Goal: Submit feedback/report problem: Submit feedback/report problem

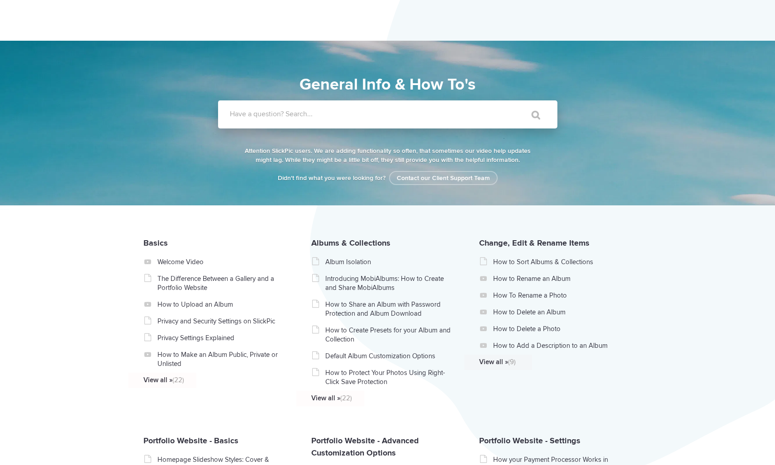
click at [286, 112] on label "Have a question? Search..." at bounding box center [399, 113] width 339 height 9
click at [286, 112] on input "Have a question? Search..." at bounding box center [369, 114] width 302 height 28
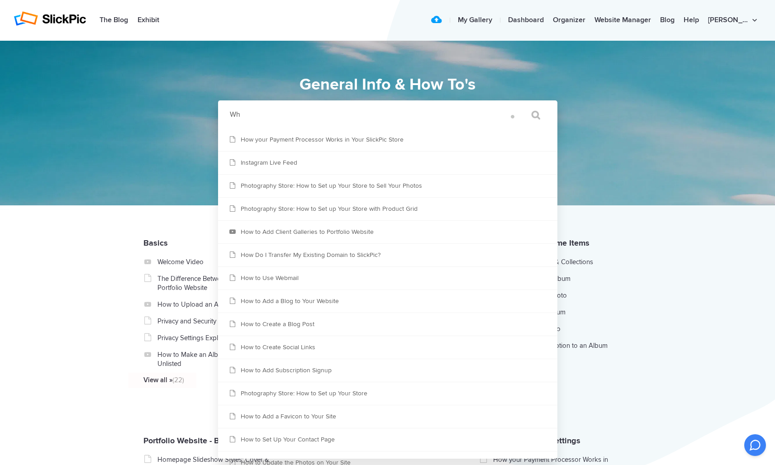
type input "W"
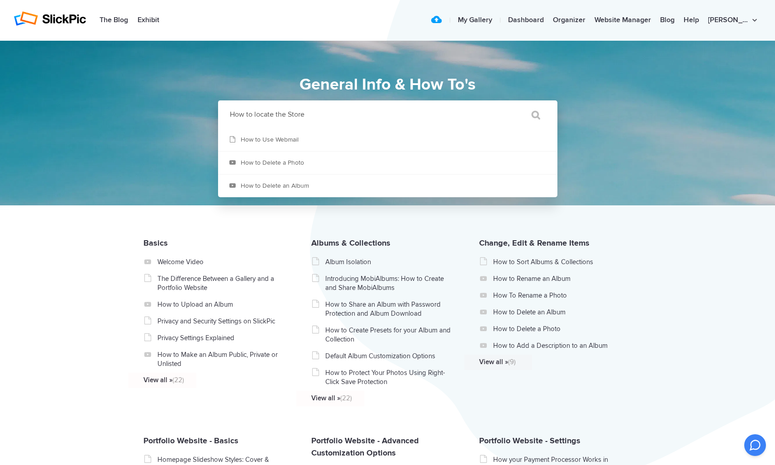
click at [273, 114] on input "How to locate the Store" at bounding box center [369, 114] width 302 height 28
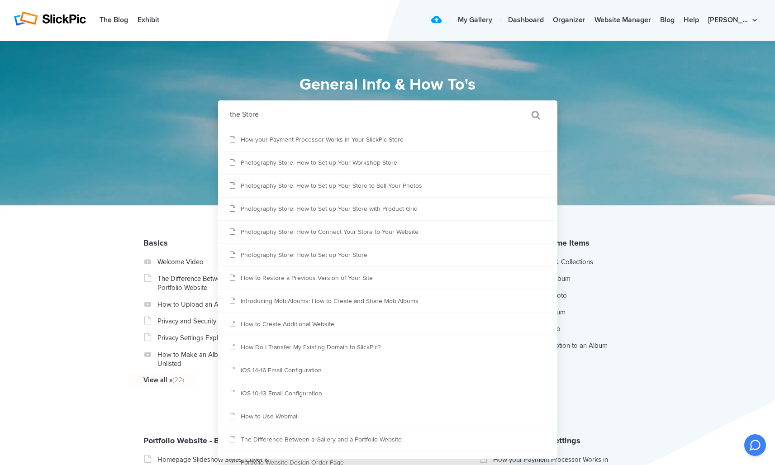
type input "the Store"
click at [533, 116] on input "" at bounding box center [532, 115] width 38 height 22
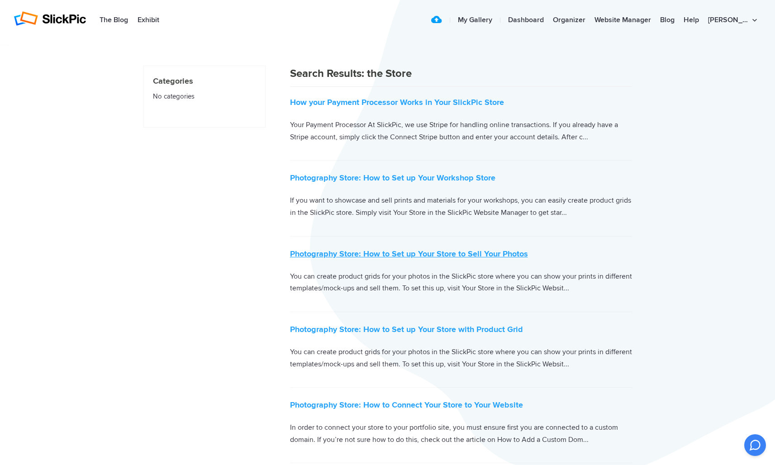
click at [316, 253] on link "Photography Store: How to Set up Your Store to Sell Your Photos" at bounding box center [409, 254] width 238 height 10
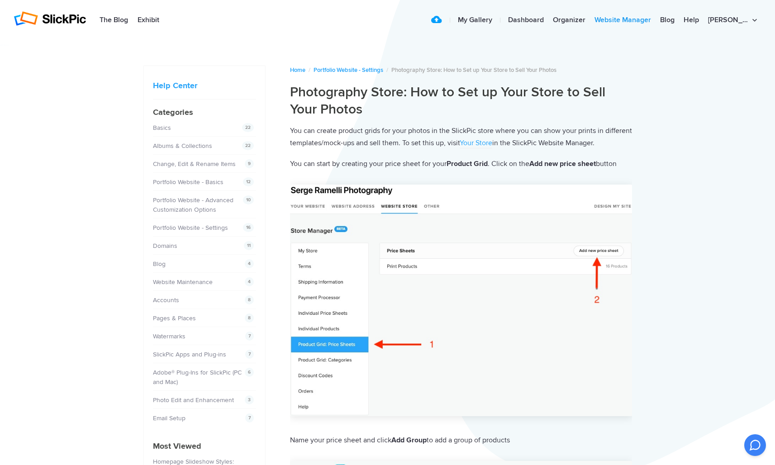
click at [633, 21] on link "Website Manager" at bounding box center [623, 20] width 66 height 18
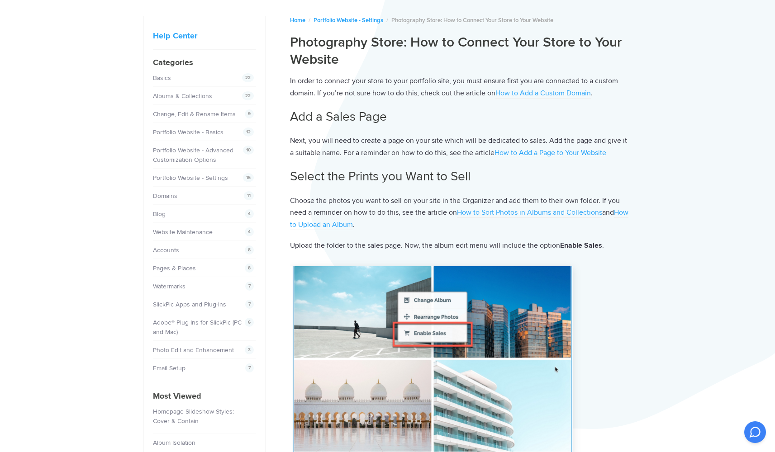
scroll to position [51, 0]
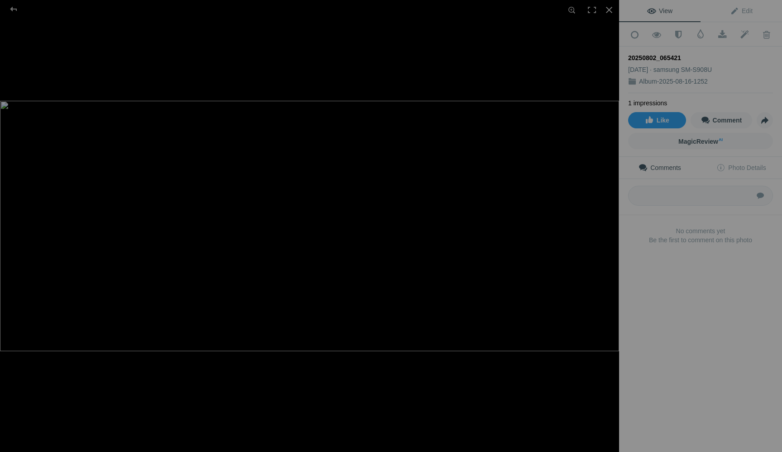
click at [565, 62] on div at bounding box center [309, 226] width 619 height 452
click at [606, 12] on div at bounding box center [609, 10] width 20 height 20
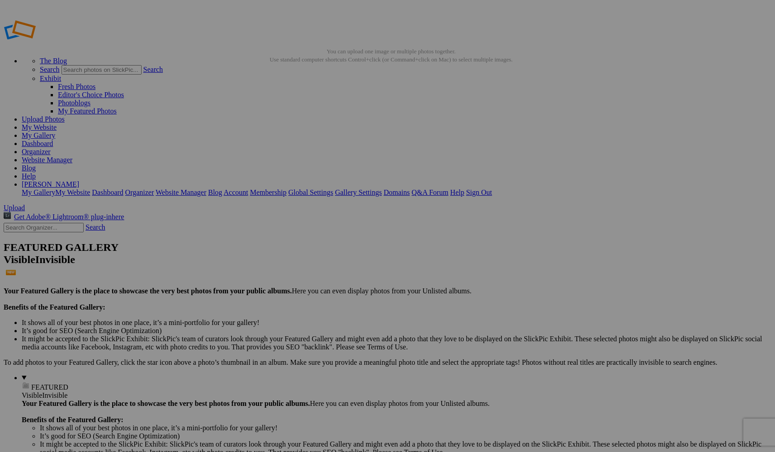
type input "A"
type input "Red Rocks Panorama sales"
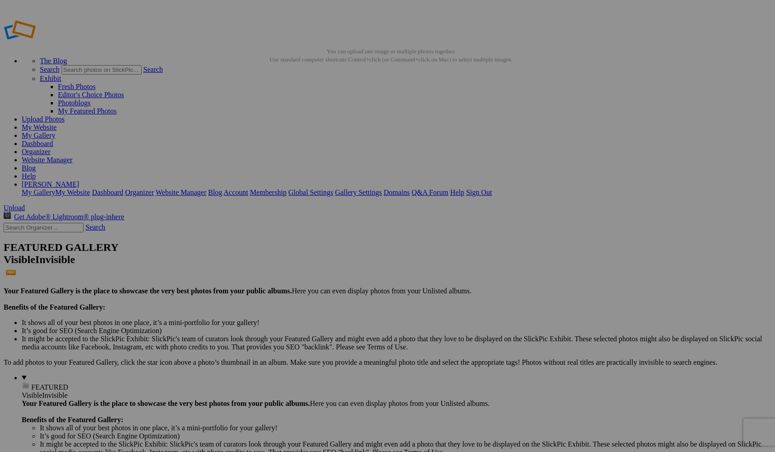
click at [314, 262] on span "Close" at bounding box center [305, 261] width 16 height 8
click at [314, 264] on span "Close" at bounding box center [305, 261] width 16 height 8
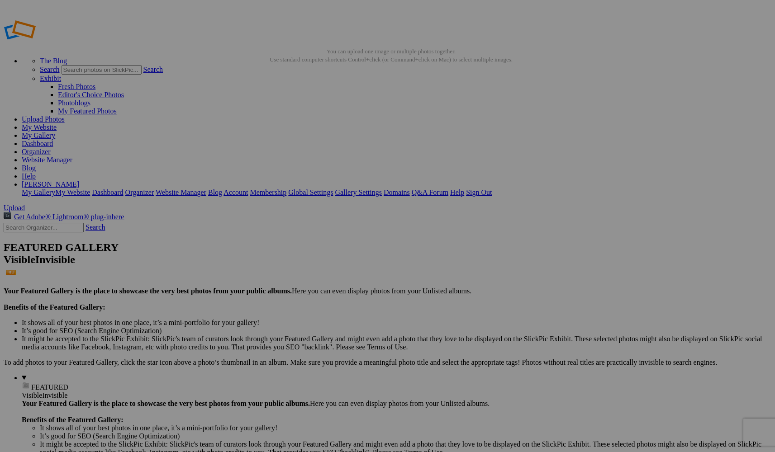
click at [475, 282] on div "Close OK" at bounding box center [387, 278] width 181 height 8
click at [314, 276] on span "Close" at bounding box center [305, 278] width 16 height 8
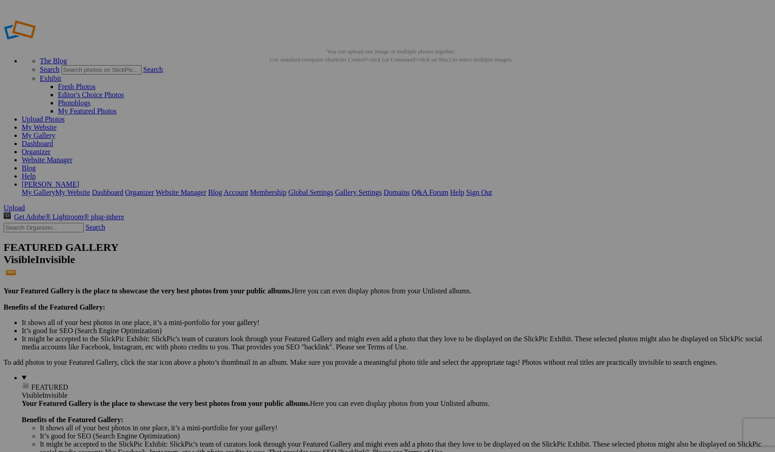
click at [36, 172] on link "Help" at bounding box center [29, 176] width 14 height 8
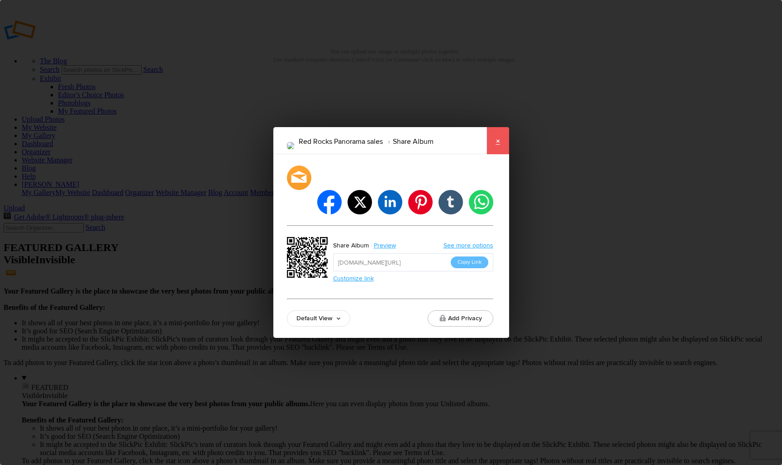
click at [495, 154] on link "×" at bounding box center [497, 140] width 23 height 27
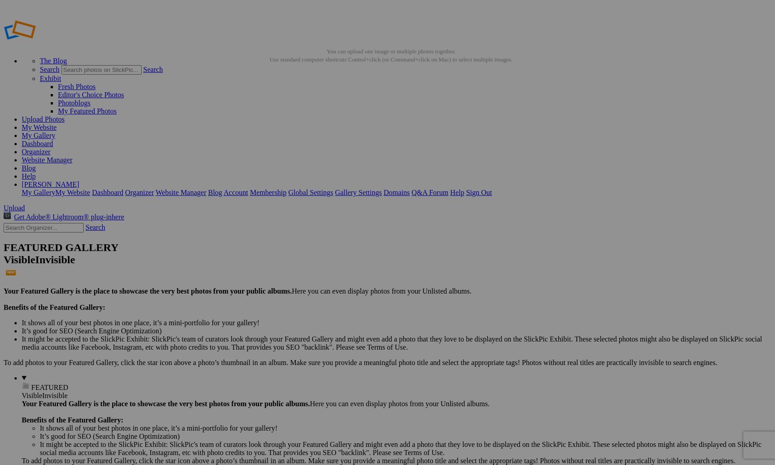
click at [72, 156] on link "Website Manager" at bounding box center [47, 160] width 51 height 8
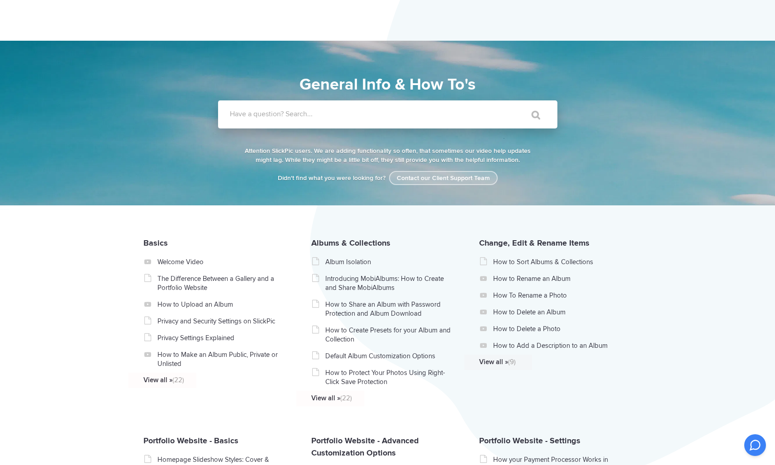
click at [434, 183] on link "Contact our Client Support Team" at bounding box center [443, 178] width 109 height 14
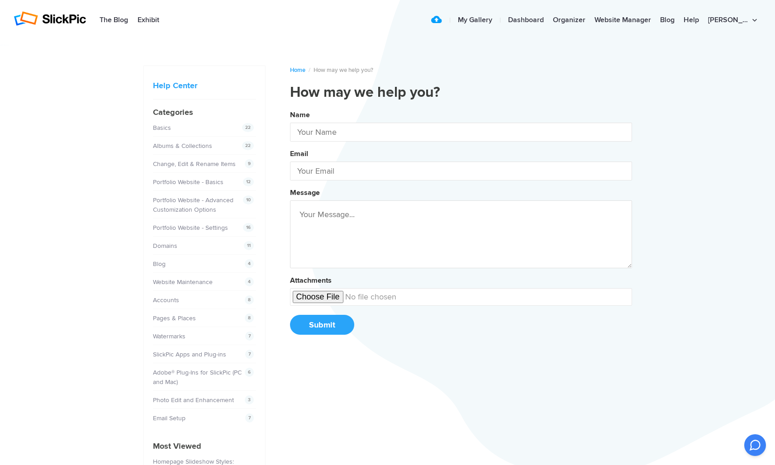
type input "[PERSON_NAME]"
type input "[EMAIL_ADDRESS][PERSON_NAME][DOMAIN_NAME]"
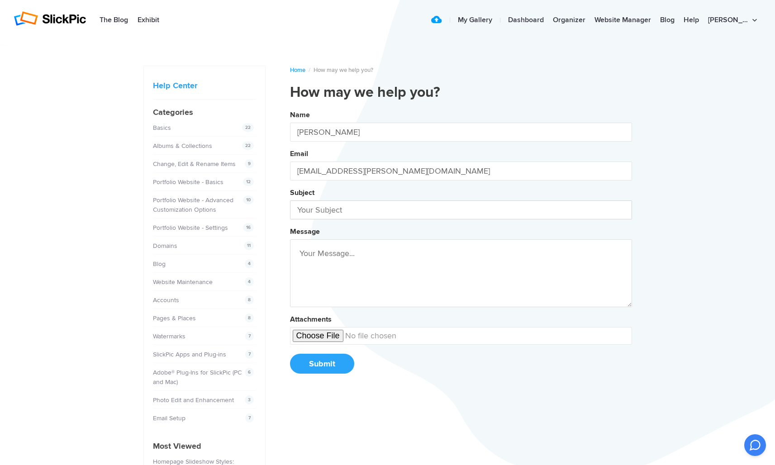
click at [301, 211] on input "text" at bounding box center [461, 209] width 342 height 19
click at [461, 246] on button "Name [PERSON_NAME] Email [EMAIL_ADDRESS][PERSON_NAME][DOMAIN_NAME] Subject Ugh!…" at bounding box center [461, 245] width 342 height 276
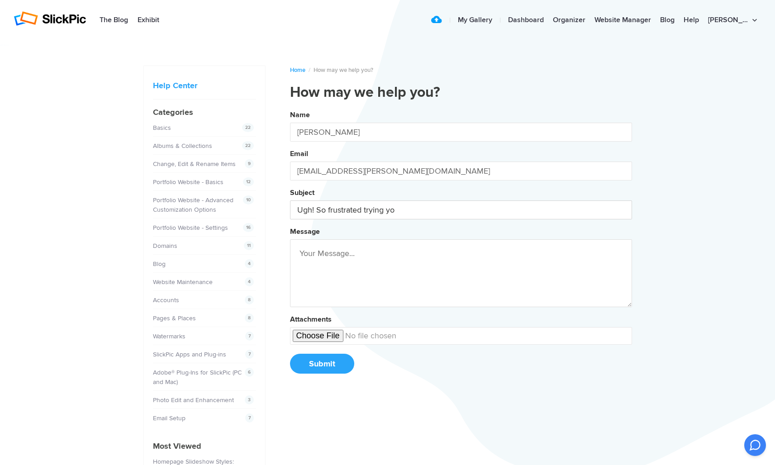
click at [461, 246] on button "Name [PERSON_NAME] Email [EMAIL_ADDRESS][PERSON_NAME][DOMAIN_NAME] Subject Ugh!…" at bounding box center [461, 245] width 342 height 276
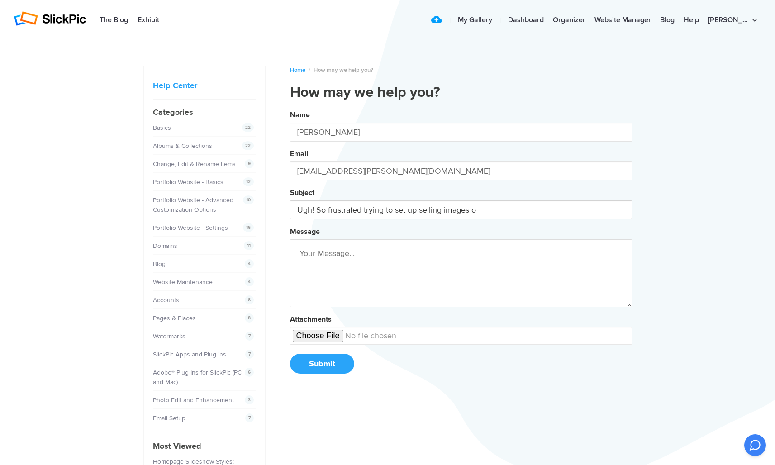
click at [461, 246] on button "Name [PERSON_NAME] Email [EMAIL_ADDRESS][PERSON_NAME][DOMAIN_NAME] Subject Ugh!…" at bounding box center [461, 245] width 342 height 276
type input "Ugh! So frustrated trying to set up selling images on this site."
click at [298, 250] on textarea at bounding box center [461, 273] width 342 height 68
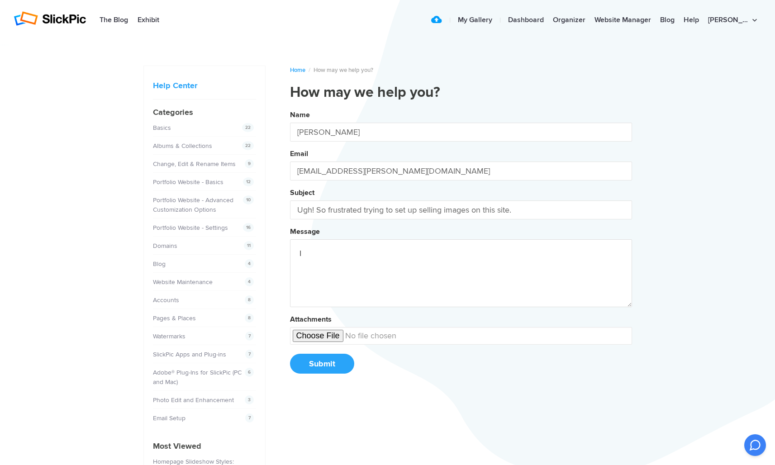
click at [461, 246] on button "Name [PERSON_NAME] Email [EMAIL_ADDRESS][PERSON_NAME][DOMAIN_NAME] Subject Ugh!…" at bounding box center [461, 245] width 342 height 276
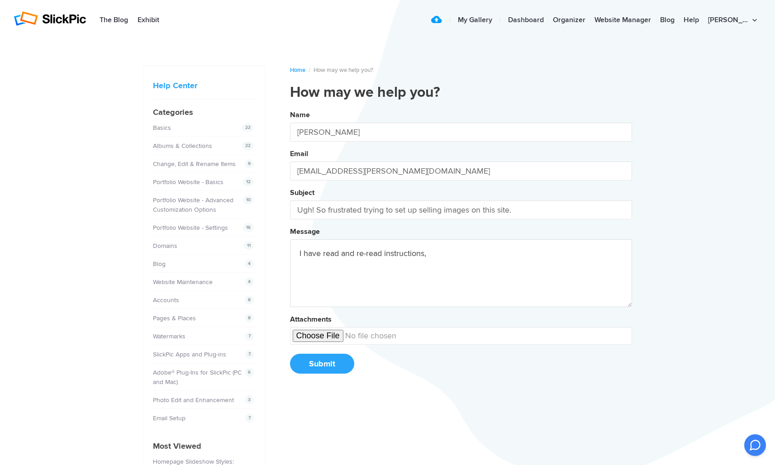
click at [461, 246] on button "Name [PERSON_NAME] Email [EMAIL_ADDRESS][PERSON_NAME][DOMAIN_NAME] Subject Ugh!…" at bounding box center [461, 245] width 342 height 276
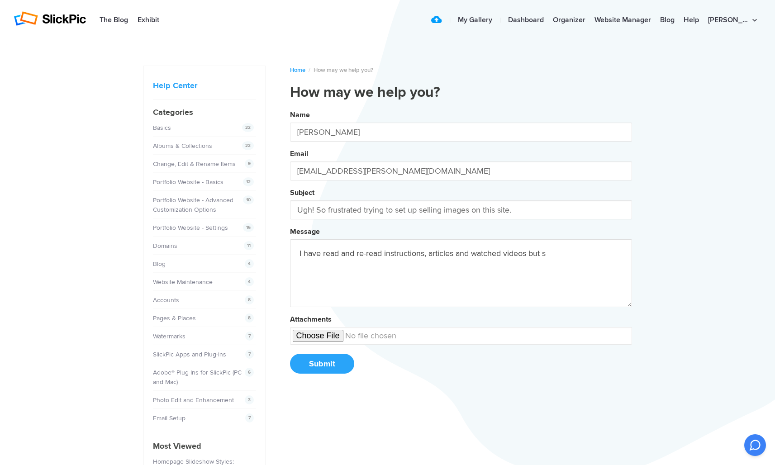
click at [461, 246] on button "Name [PERSON_NAME] Email [EMAIL_ADDRESS][PERSON_NAME][DOMAIN_NAME] Subject Ugh!…" at bounding box center [461, 245] width 342 height 276
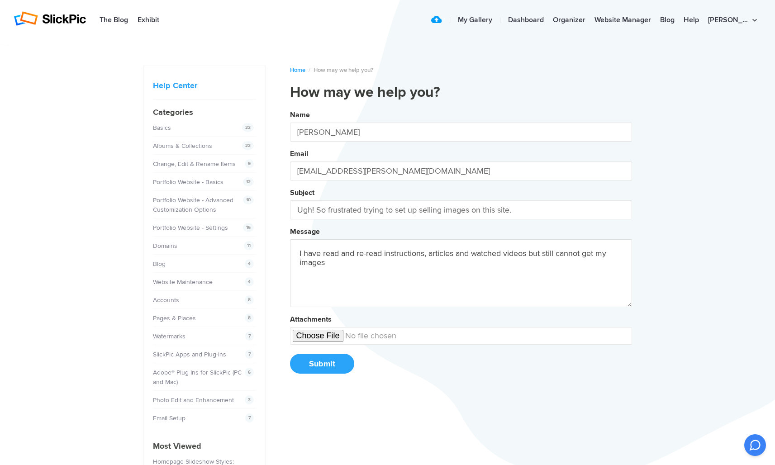
click at [461, 246] on button "Name [PERSON_NAME] Email [EMAIL_ADDRESS][PERSON_NAME][DOMAIN_NAME] Subject Ugh!…" at bounding box center [461, 245] width 342 height 276
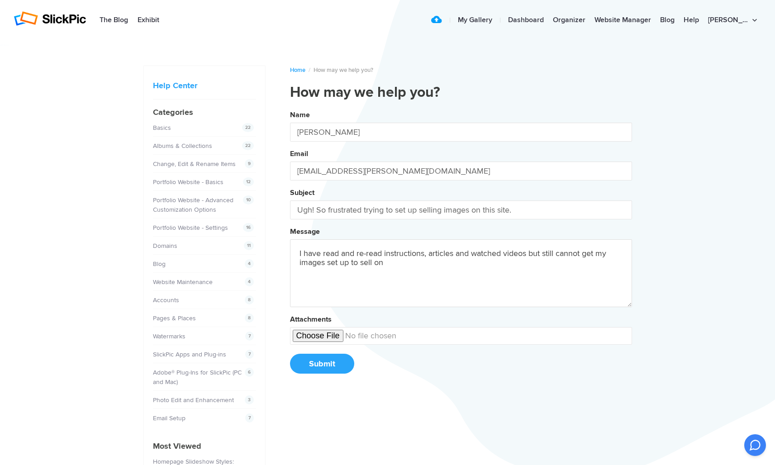
click at [461, 246] on button "Name [PERSON_NAME] Email [EMAIL_ADDRESS][PERSON_NAME][DOMAIN_NAME] Subject Ugh!…" at bounding box center [461, 245] width 342 height 276
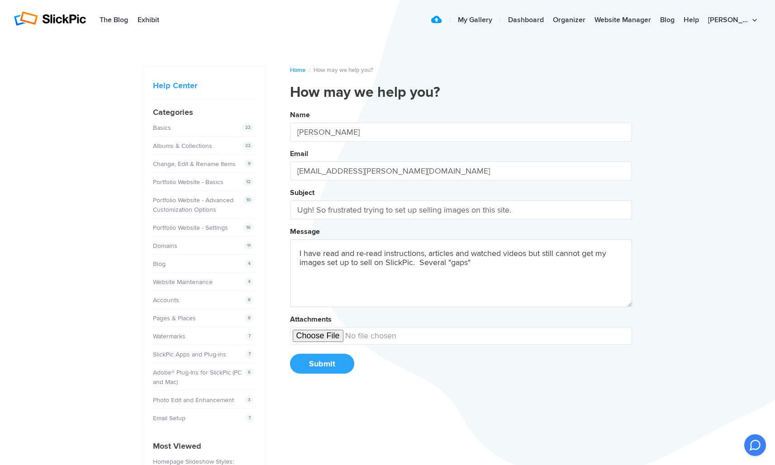
click at [461, 246] on button "Name [PERSON_NAME] Email [EMAIL_ADDRESS][PERSON_NAME][DOMAIN_NAME] Subject Ugh!…" at bounding box center [461, 245] width 342 height 276
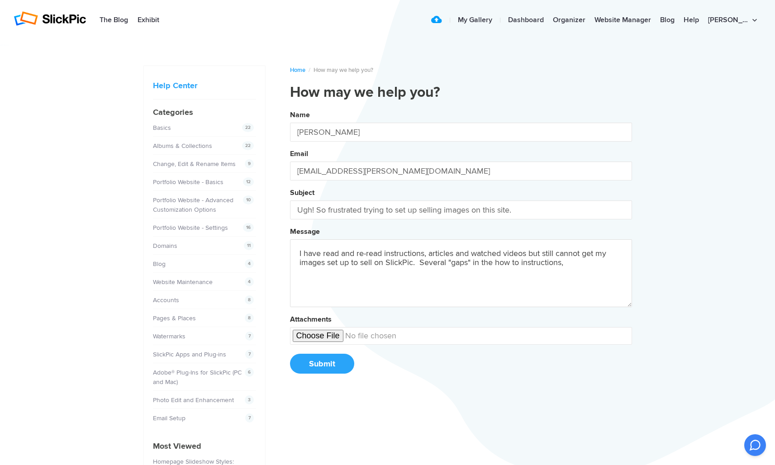
click at [461, 246] on button "Name [PERSON_NAME] Email [EMAIL_ADDRESS][PERSON_NAME][DOMAIN_NAME] Subject Ugh!…" at bounding box center [461, 245] width 342 height 276
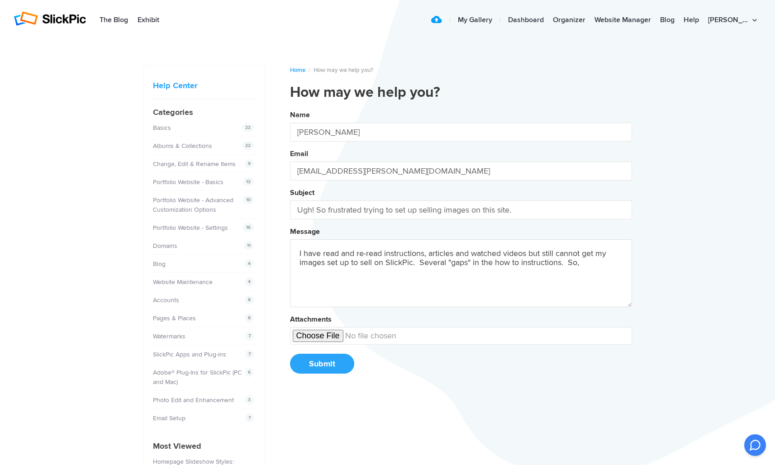
click at [461, 246] on button "Name [PERSON_NAME] Email [EMAIL_ADDRESS][PERSON_NAME][DOMAIN_NAME] Subject Ugh!…" at bounding box center [461, 245] width 342 height 276
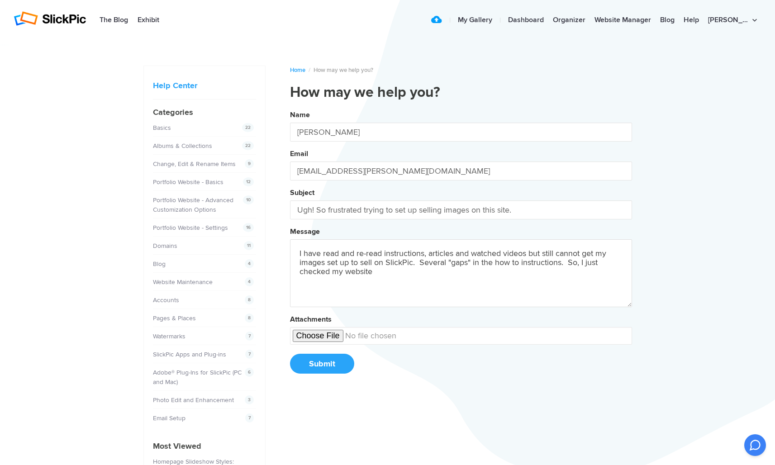
click at [461, 246] on button "Name [PERSON_NAME] Email [EMAIL_ADDRESS][PERSON_NAME][DOMAIN_NAME] Subject Ugh!…" at bounding box center [461, 245] width 342 height 276
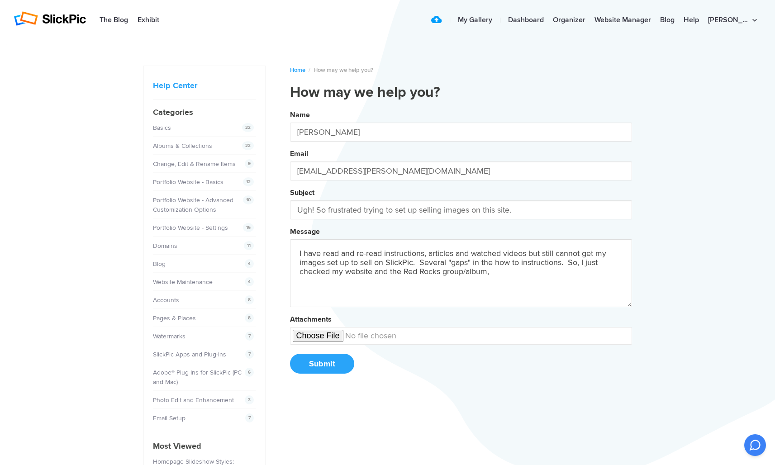
click at [461, 246] on button "Name [PERSON_NAME] Email [EMAIL_ADDRESS][PERSON_NAME][DOMAIN_NAME] Subject Ugh!…" at bounding box center [461, 245] width 342 height 276
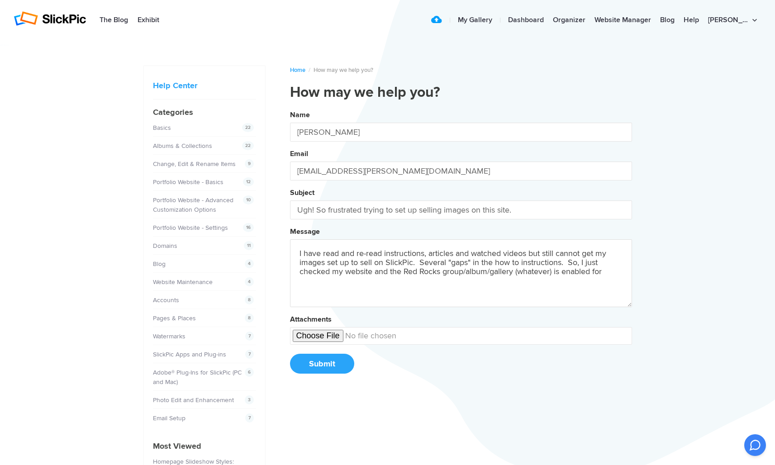
click at [461, 246] on button "Name [PERSON_NAME] Email [EMAIL_ADDRESS][PERSON_NAME][DOMAIN_NAME] Subject Ugh!…" at bounding box center [461, 245] width 342 height 276
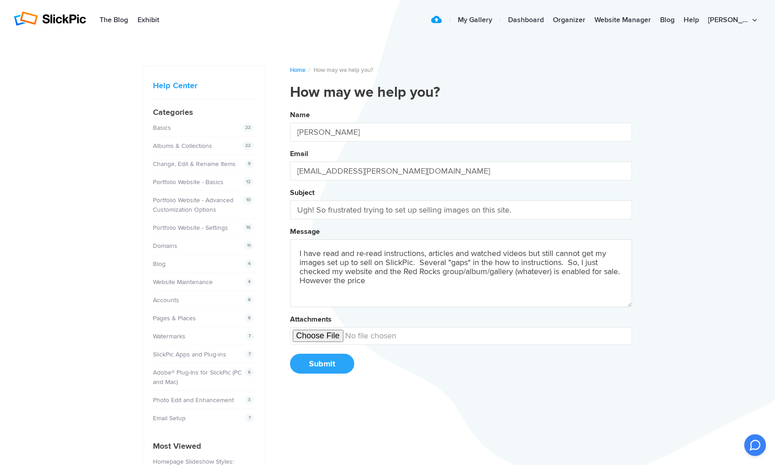
click at [461, 246] on button "Name [PERSON_NAME] Email [EMAIL_ADDRESS][PERSON_NAME][DOMAIN_NAME] Subject Ugh!…" at bounding box center [461, 245] width 342 height 276
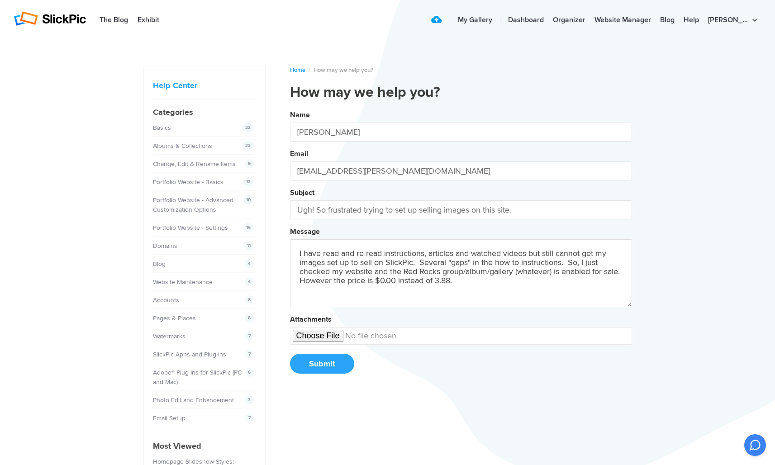
click at [461, 246] on button "Name [PERSON_NAME] Email [EMAIL_ADDRESS][PERSON_NAME][DOMAIN_NAME] Subject Ugh!…" at bounding box center [461, 245] width 342 height 276
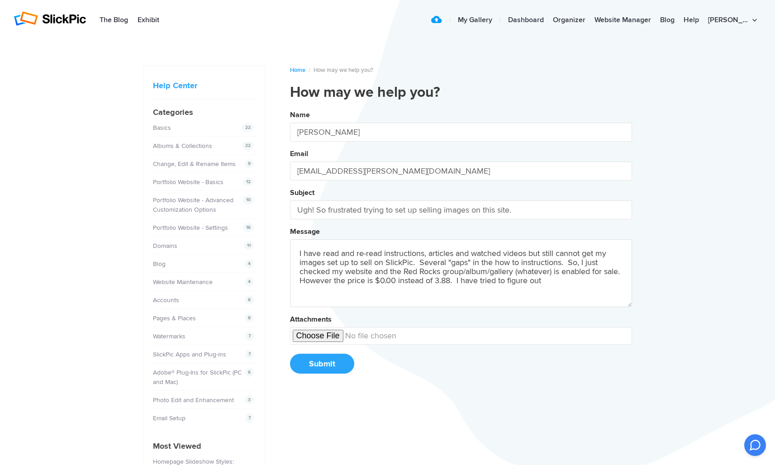
click at [461, 246] on button "Name [PERSON_NAME] Email [EMAIL_ADDRESS][PERSON_NAME][DOMAIN_NAME] Subject Ugh!…" at bounding box center [461, 245] width 342 height 276
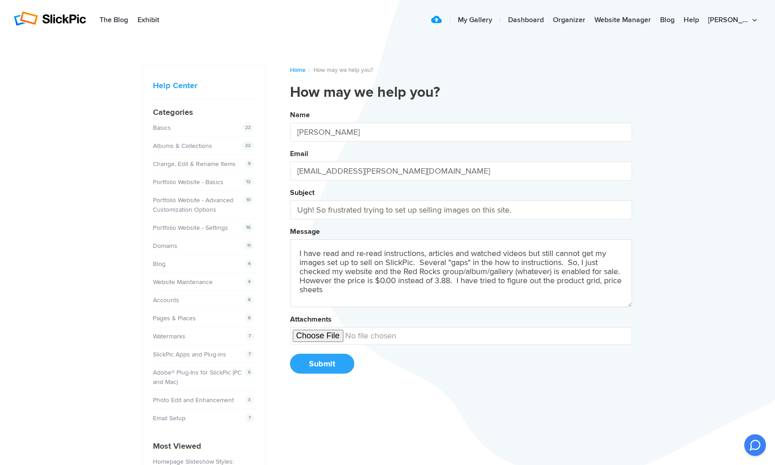
click at [461, 246] on button "Name [PERSON_NAME] Email [EMAIL_ADDRESS][PERSON_NAME][DOMAIN_NAME] Subject Ugh!…" at bounding box center [461, 245] width 342 height 276
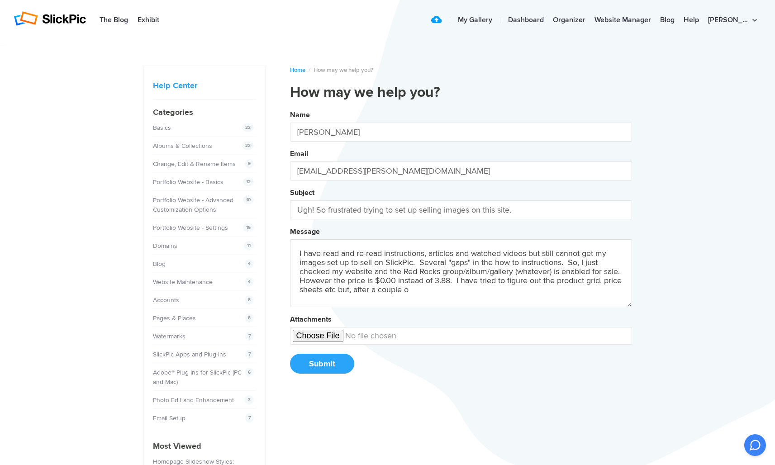
click at [461, 246] on button "Name [PERSON_NAME] Email [EMAIL_ADDRESS][PERSON_NAME][DOMAIN_NAME] Subject Ugh!…" at bounding box center [461, 245] width 342 height 276
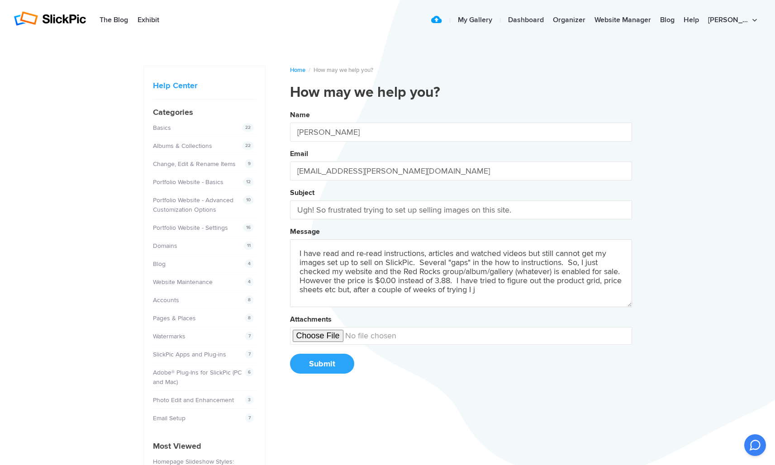
click at [461, 246] on button "Name [PERSON_NAME] Email [EMAIL_ADDRESS][PERSON_NAME][DOMAIN_NAME] Subject Ugh!…" at bounding box center [461, 245] width 342 height 276
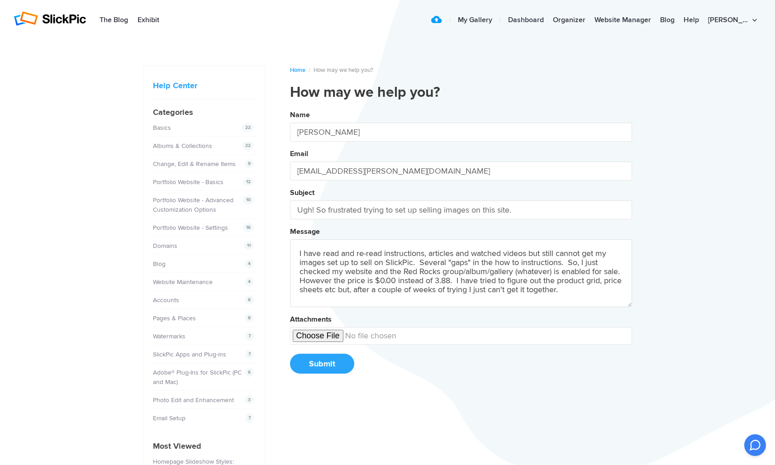
click at [461, 246] on button "Name [PERSON_NAME] Email [EMAIL_ADDRESS][PERSON_NAME][DOMAIN_NAME] Subject Ugh!…" at bounding box center [461, 245] width 342 height 276
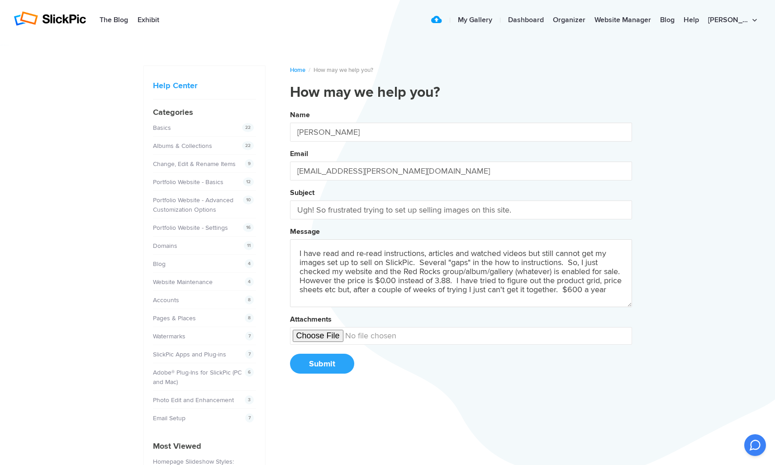
click at [461, 246] on button "Name [PERSON_NAME] Email [EMAIL_ADDRESS][PERSON_NAME][DOMAIN_NAME] Subject Ugh!…" at bounding box center [461, 245] width 342 height 276
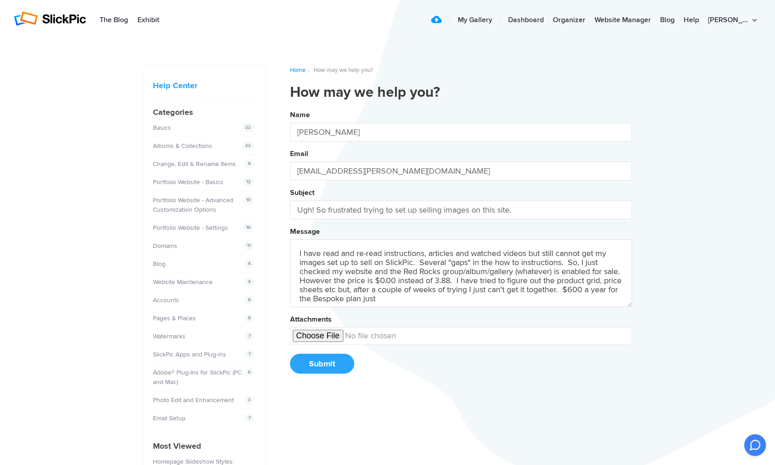
click at [461, 246] on button "Name [PERSON_NAME] Email [EMAIL_ADDRESS][PERSON_NAME][DOMAIN_NAME] Subject Ugh!…" at bounding box center [461, 245] width 342 height 276
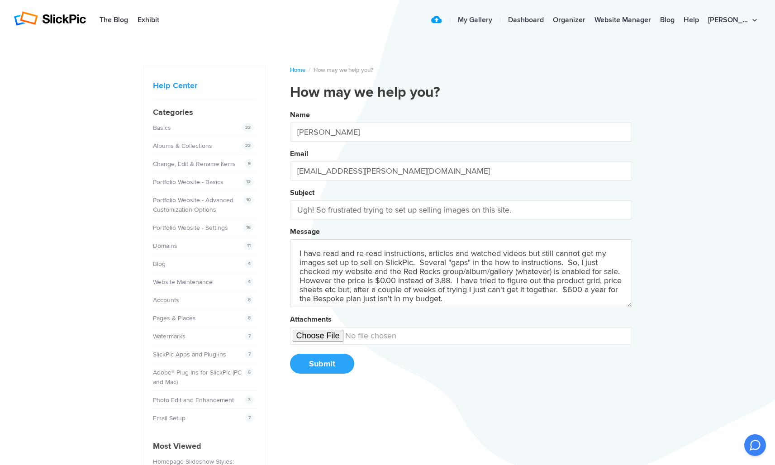
click at [461, 246] on button "Name [PERSON_NAME] Email [EMAIL_ADDRESS][PERSON_NAME][DOMAIN_NAME] Subject Ugh!…" at bounding box center [461, 245] width 342 height 276
type textarea "I have read and re-read instructions, articles and watched videos but still can…"
click at [321, 362] on button "Submit" at bounding box center [322, 364] width 64 height 20
